Goal: Communication & Community: Connect with others

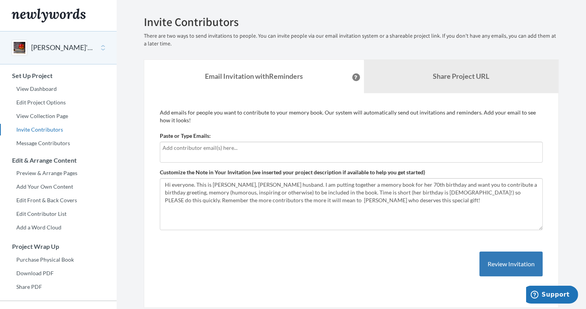
click at [162, 147] on input "text" at bounding box center [350, 148] width 377 height 9
type input "[EMAIL_ADDRESS][DOMAIN_NAME]"
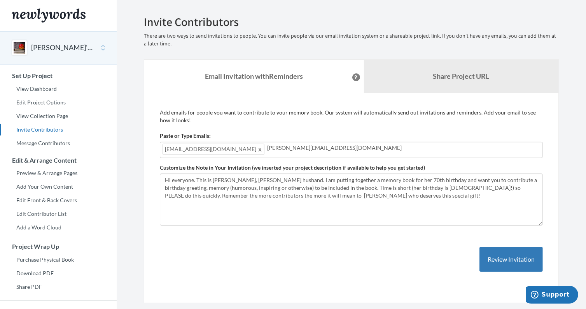
type input "[PERSON_NAME][EMAIL_ADDRESS][DOMAIN_NAME]"
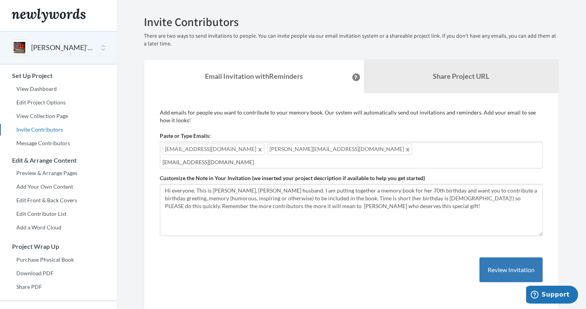
type input "[EMAIL_ADDRESS][DOMAIN_NAME]"
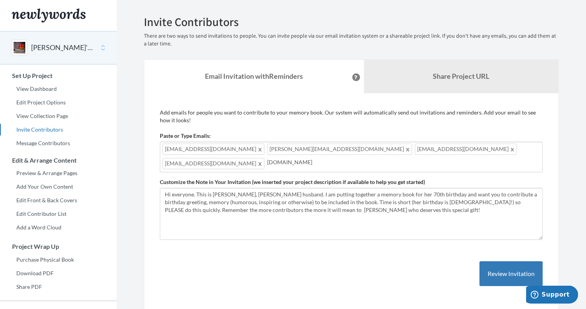
type input "[DOMAIN_NAME]"
type input "[EMAIL_ADDRESS][DOMAIN_NAME]"
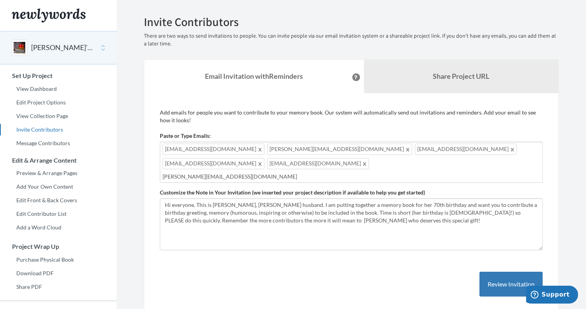
type input "[PERSON_NAME][EMAIL_ADDRESS][DOMAIN_NAME]"
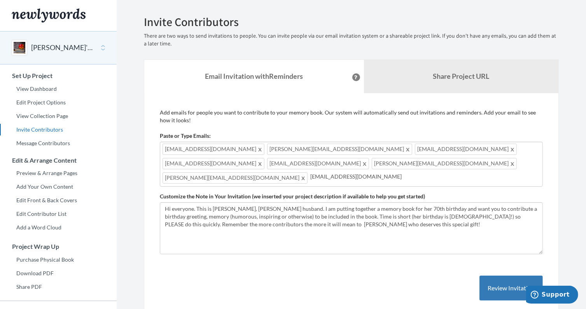
type input "[EMAIL_ADDRESS][DOMAIN_NAME]"
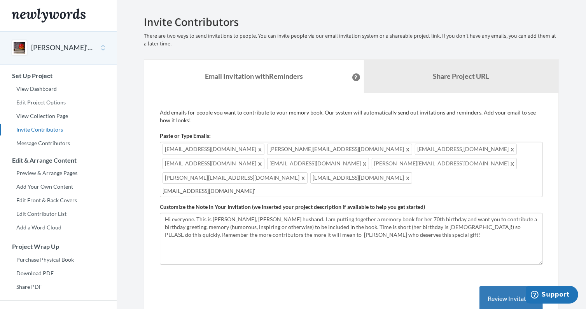
type input "[EMAIL_ADDRESS][DOMAIN_NAME]"
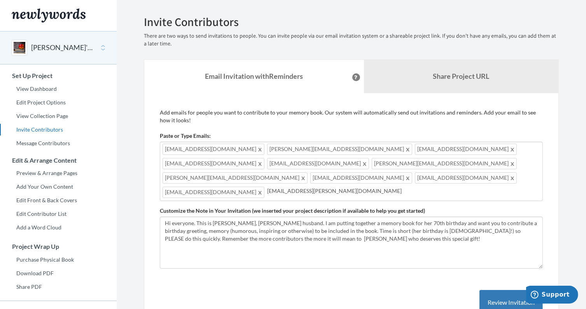
type input "[EMAIL_ADDRESS][PERSON_NAME][DOMAIN_NAME]"
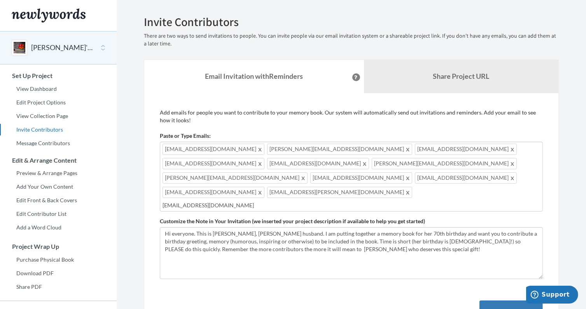
type input "[EMAIL_ADDRESS][DOMAIN_NAME]"
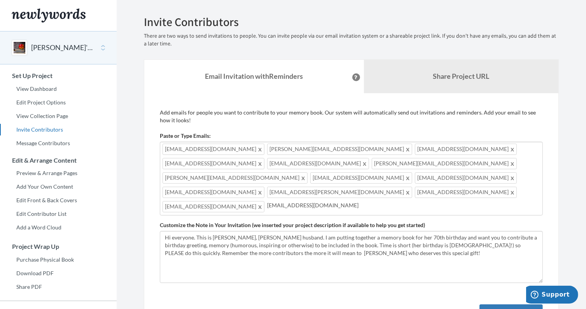
type input "[EMAIL_ADDRESS][DOMAIN_NAME]"
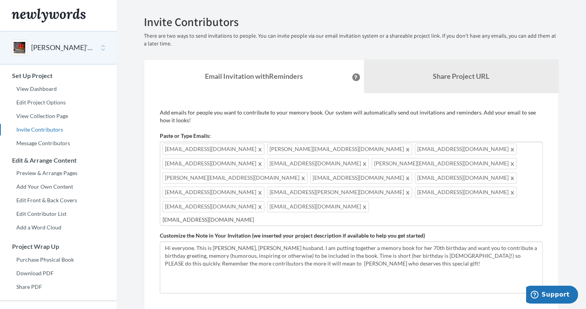
type input "[EMAIL_ADDRESS][DOMAIN_NAME]"
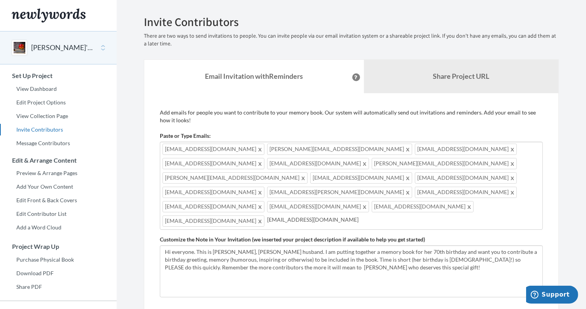
type input "[EMAIL_ADDRESS][DOMAIN_NAME]"
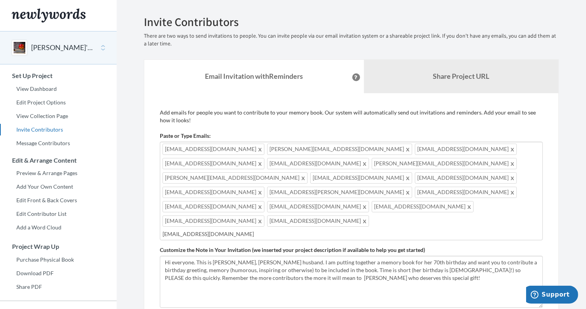
type input "[EMAIL_ADDRESS][DOMAIN_NAME]"
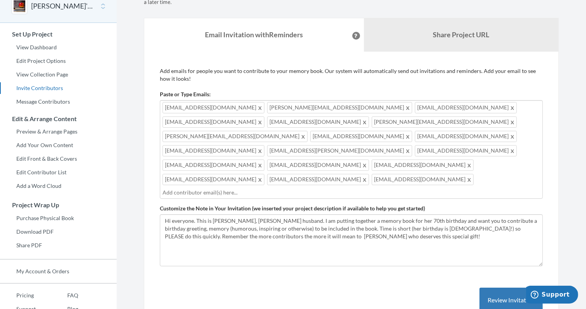
scroll to position [40, 0]
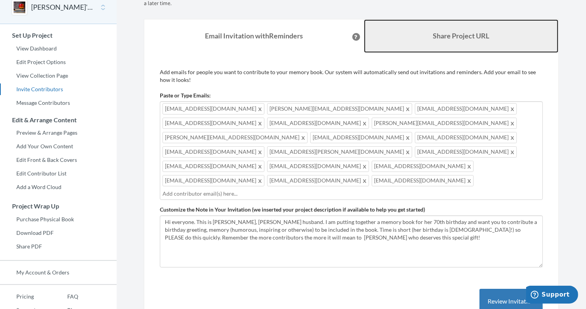
click at [446, 37] on b "Share Project URL" at bounding box center [461, 35] width 56 height 9
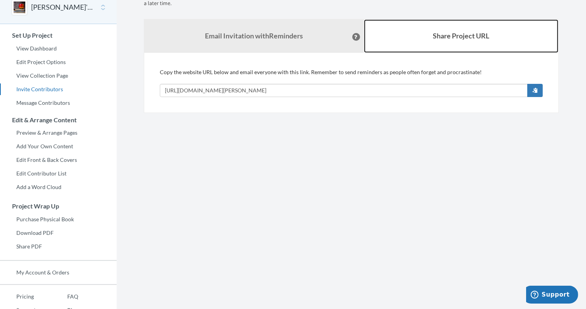
click at [446, 37] on b "Share Project URL" at bounding box center [461, 35] width 56 height 9
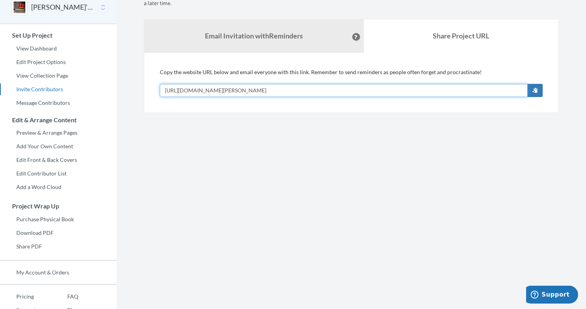
drag, startPoint x: 166, startPoint y: 90, endPoint x: 301, endPoint y: 101, distance: 136.1
click at [301, 101] on div "Add emails for people you want to contribute to your memory book. Our system wi…" at bounding box center [351, 83] width 415 height 60
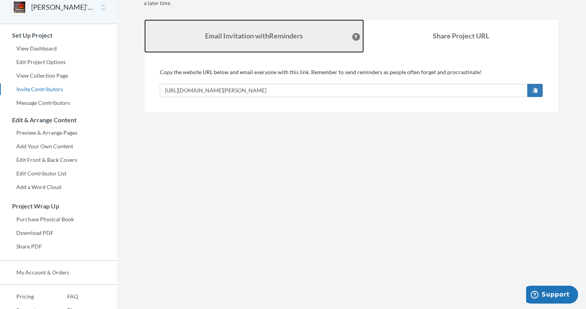
click at [300, 42] on link "Email Invitation with Reminders" at bounding box center [254, 35] width 220 height 33
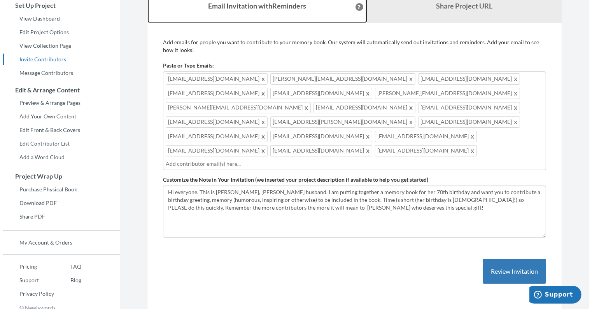
scroll to position [76, 0]
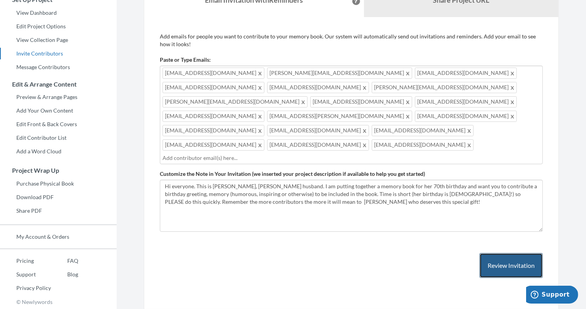
click at [499, 253] on button "Review Invitation" at bounding box center [510, 265] width 63 height 25
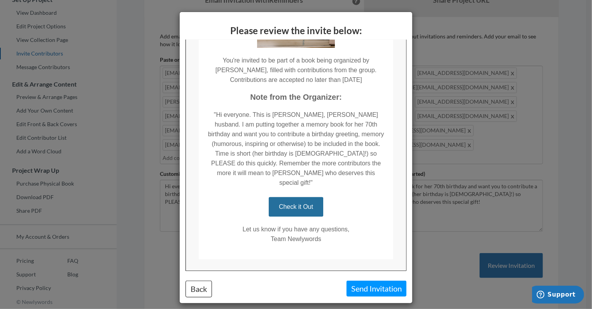
scroll to position [123, 0]
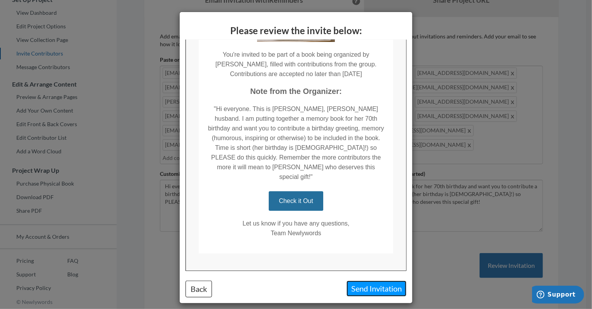
click at [377, 290] on button "Send Invitation" at bounding box center [376, 289] width 60 height 16
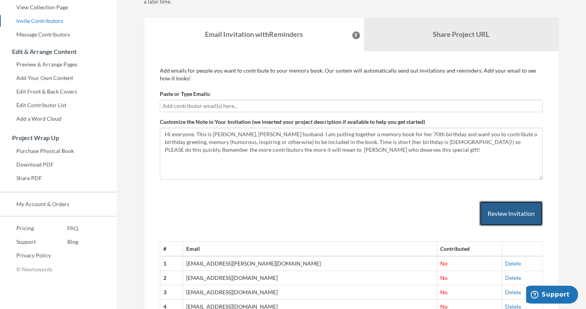
scroll to position [0, 0]
